Goal: Task Accomplishment & Management: Complete application form

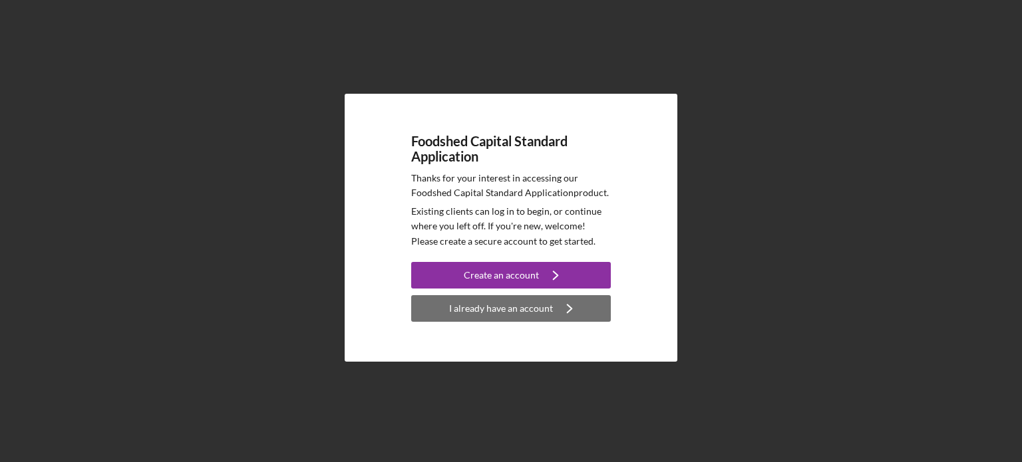
click at [476, 313] on div "I already have an account" at bounding box center [501, 308] width 104 height 27
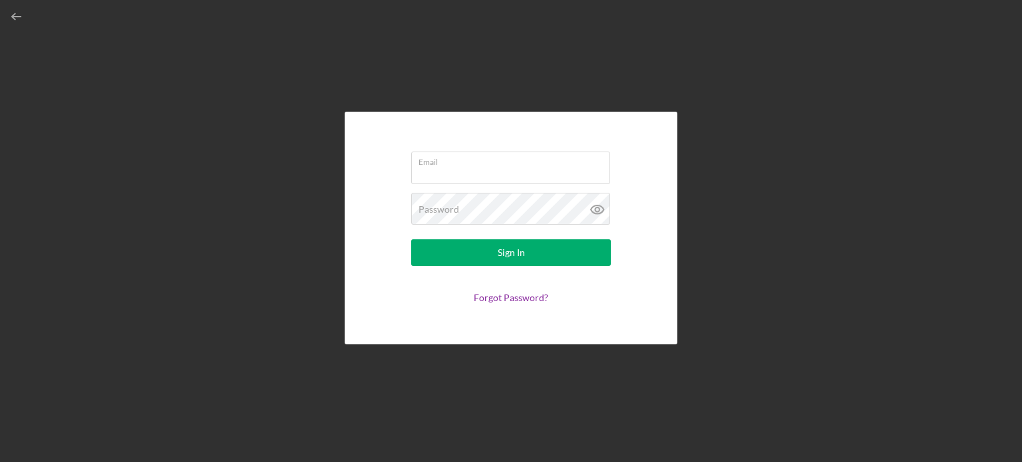
type input "[EMAIL_ADDRESS][DOMAIN_NAME]"
click at [411, 239] on button "Sign In" at bounding box center [511, 252] width 200 height 27
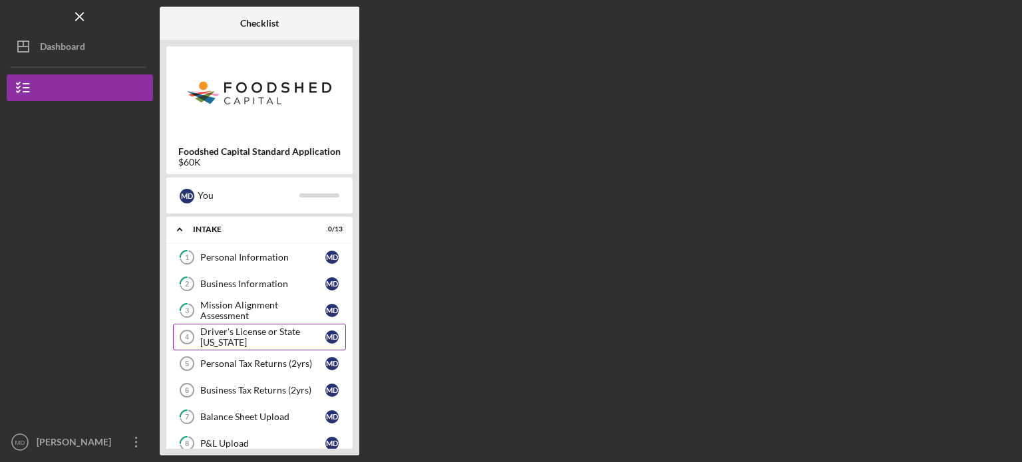
click at [271, 337] on div "Driver's License or State [US_STATE]" at bounding box center [262, 337] width 125 height 21
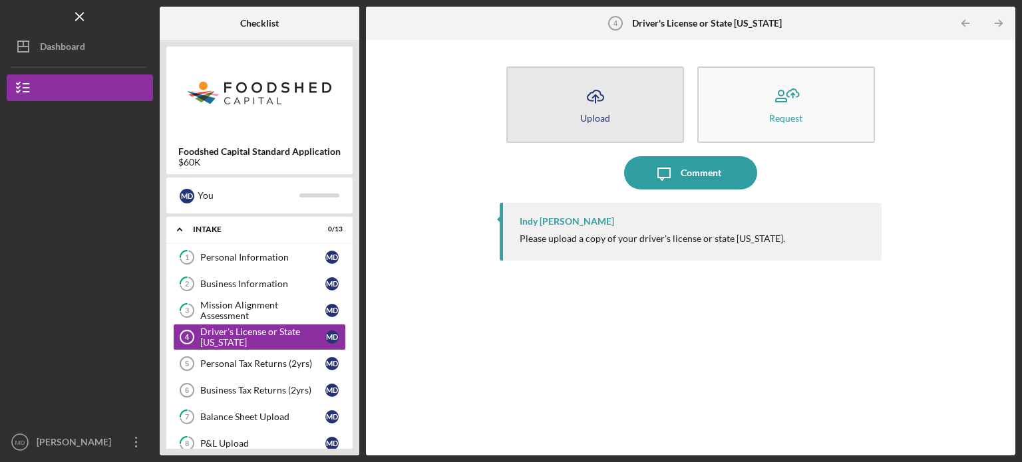
click at [589, 110] on icon "Icon/Upload" at bounding box center [595, 96] width 33 height 33
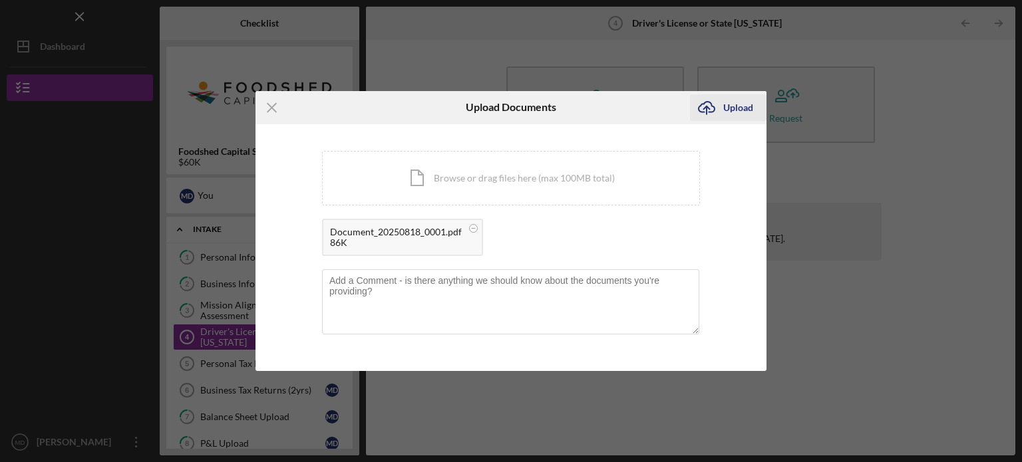
click at [732, 108] on div "Upload" at bounding box center [738, 107] width 30 height 27
